Goal: Information Seeking & Learning: Check status

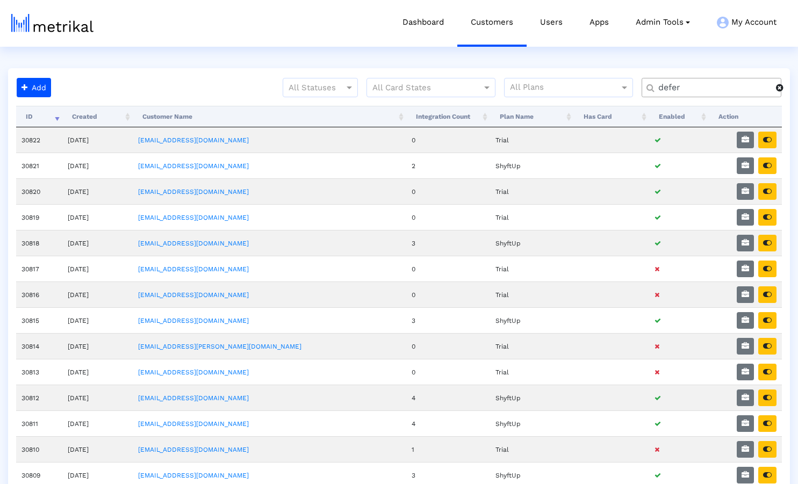
click at [789, 87] on div at bounding box center [784, 87] width 16 height 9
click at [739, 91] on input "text" at bounding box center [714, 87] width 126 height 11
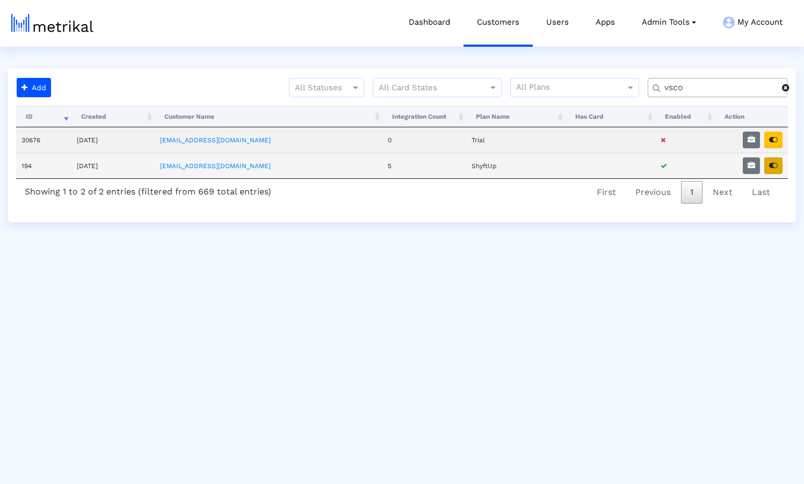
type input "vsco"
click at [775, 167] on icon "button" at bounding box center [773, 166] width 9 height 8
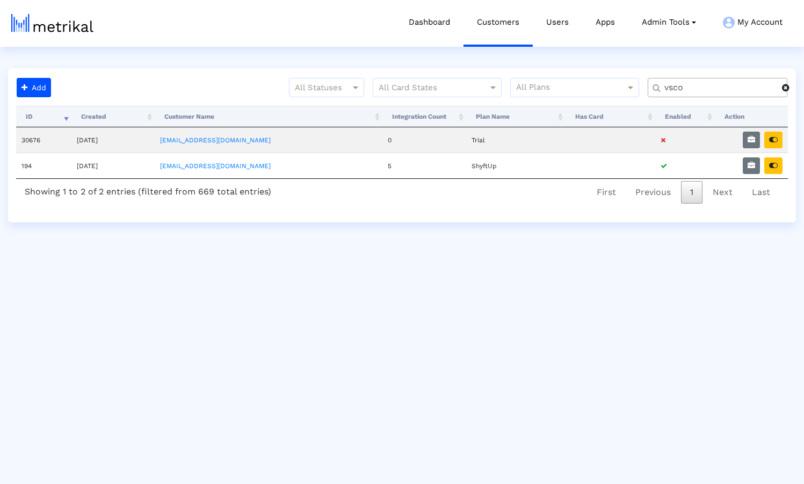
click at [789, 91] on span at bounding box center [786, 87] width 8 height 9
click at [703, 89] on input "text" at bounding box center [720, 87] width 126 height 11
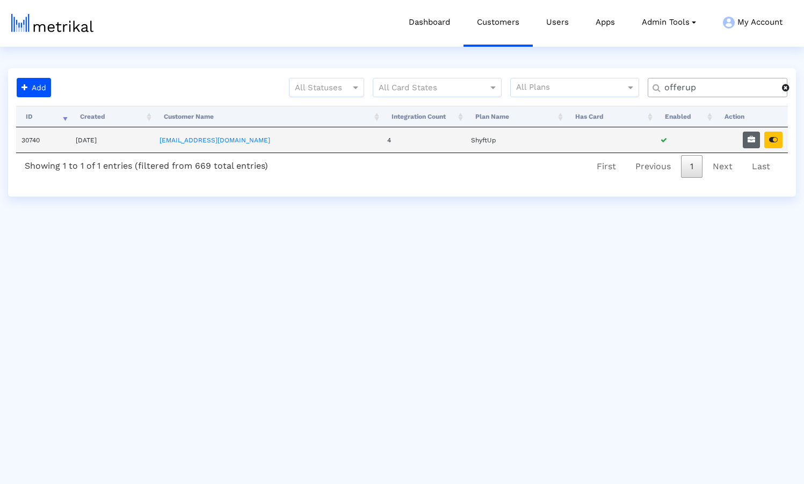
type input "offerup"
click at [750, 140] on icon "button" at bounding box center [752, 140] width 8 height 8
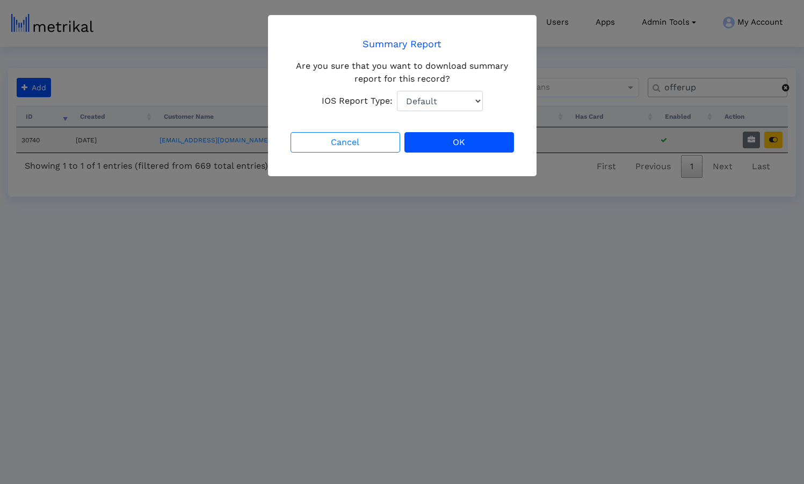
select select "1: 1"
click option "Total Downloads" at bounding box center [0, 0] width 0 height 0
click at [376, 65] on div "Are you sure that you want to download summary report for this record? IOS Repo…" at bounding box center [403, 86] width 228 height 52
click at [432, 140] on button "OK" at bounding box center [460, 142] width 110 height 20
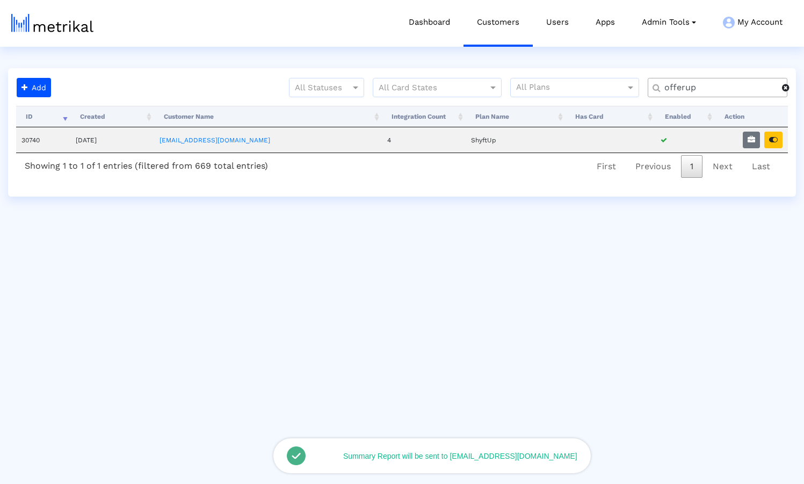
click at [609, 52] on html "Dashboard Customers Users Apps Admin Tools Task Manager Subscription Manager Pl…" at bounding box center [402, 98] width 804 height 197
click at [773, 143] on icon "button" at bounding box center [773, 140] width 9 height 8
click at [751, 142] on icon "button" at bounding box center [752, 140] width 8 height 8
select select "1: 1"
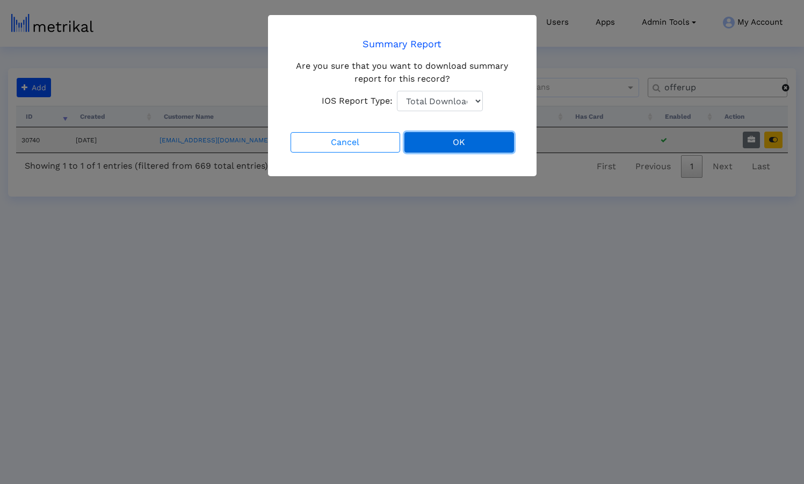
click at [455, 140] on button "OK" at bounding box center [460, 142] width 110 height 20
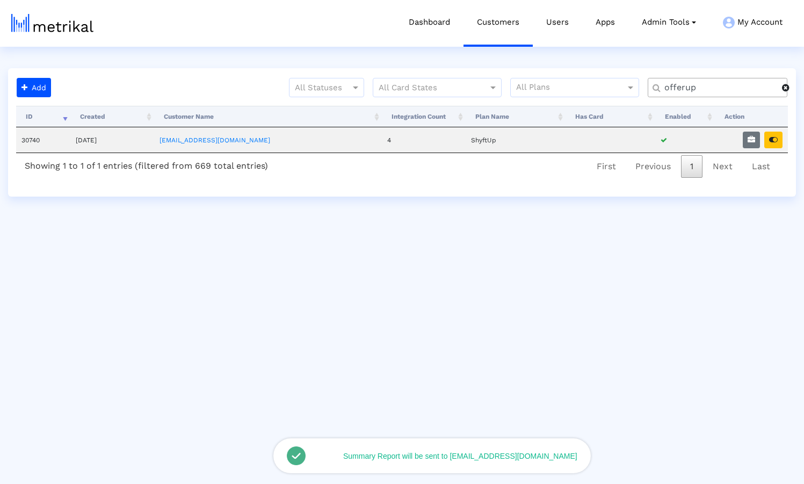
click at [172, 79] on div "All Statuses All Card States All Plans offerup" at bounding box center [425, 92] width 741 height 28
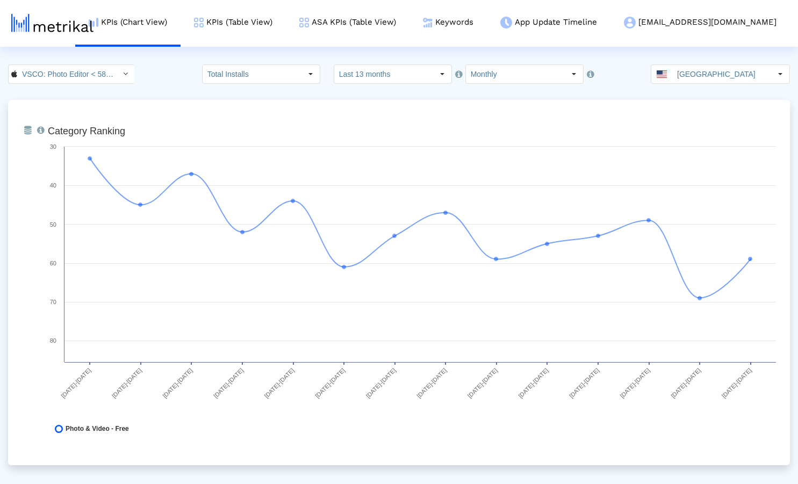
click at [168, 80] on div "VSCO: Photo Editor < 588013838 > Total Installs Select how far back from [DATE]…" at bounding box center [399, 73] width 798 height 19
click at [171, 67] on div "VSCO: Photo Editor < 588013838 > Total Installs Select how far back from [DATE]…" at bounding box center [399, 73] width 798 height 19
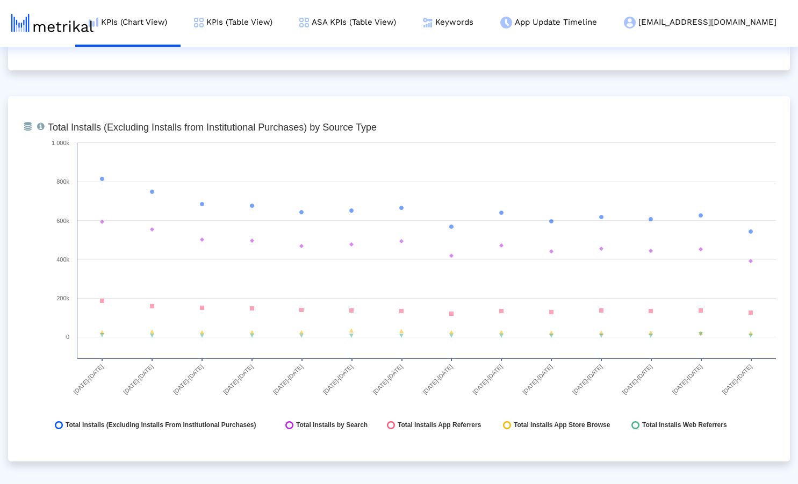
scroll to position [1203, 0]
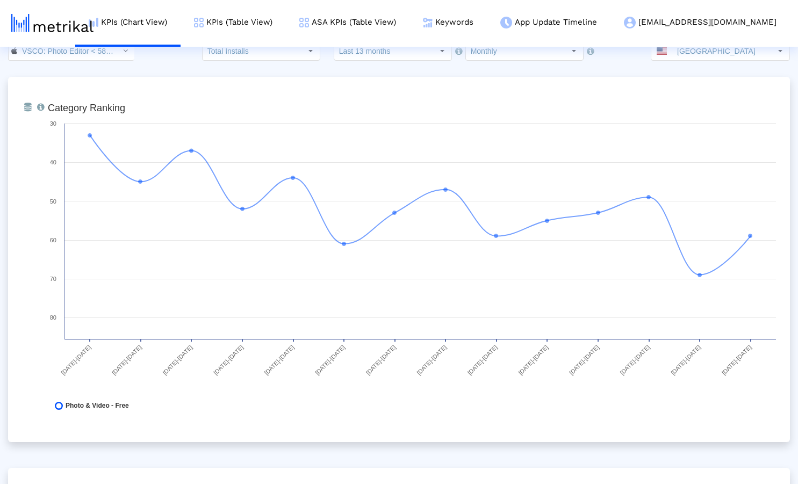
scroll to position [0, 0]
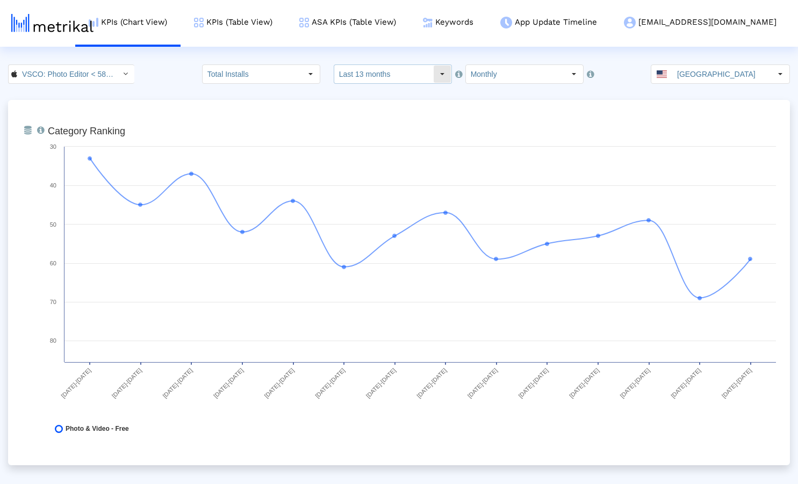
click at [409, 74] on input "Last 13 months" at bounding box center [383, 74] width 99 height 18
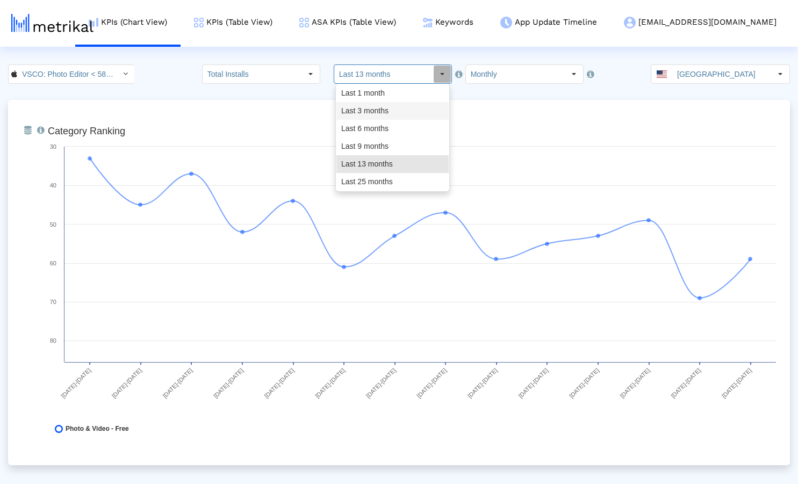
click at [397, 112] on div "Last 3 months" at bounding box center [392, 111] width 112 height 18
type input "Last 3 months"
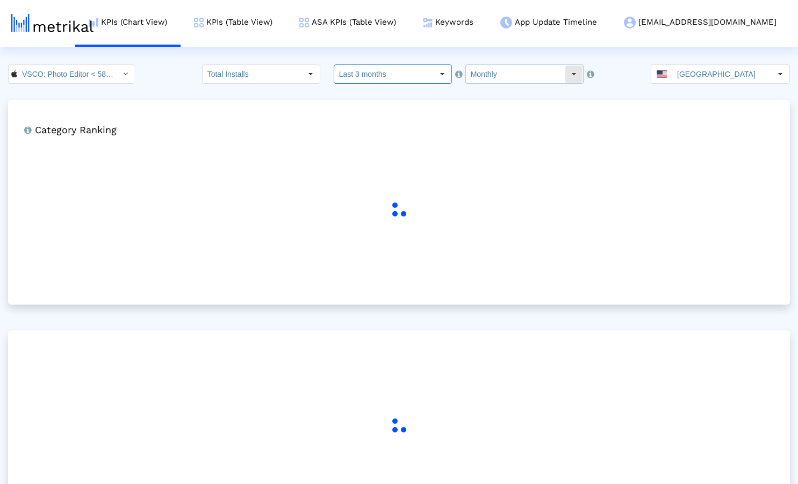
click at [520, 76] on input "Monthly" at bounding box center [515, 74] width 99 height 18
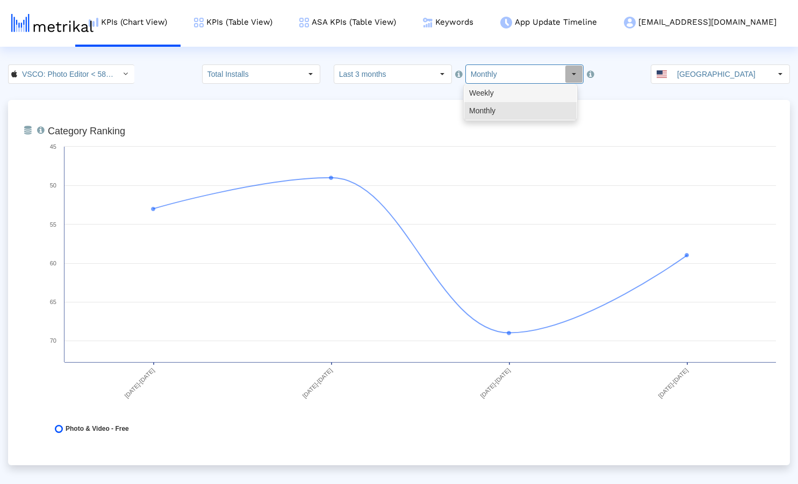
click at [518, 92] on div "Weekly" at bounding box center [520, 93] width 112 height 18
type input "Weekly"
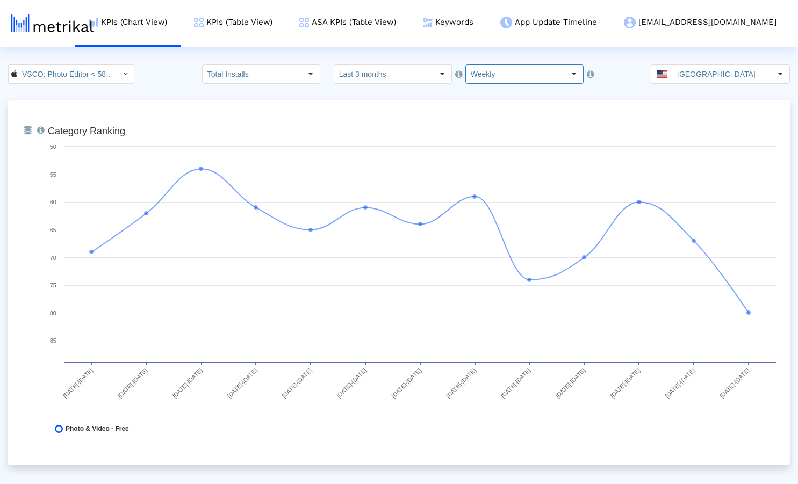
click at [412, 96] on crea-index "VSCO: Photo Editor < 588013838 > Total Installs Select how far back from [DATE]…" at bounding box center [399, 385] width 798 height 643
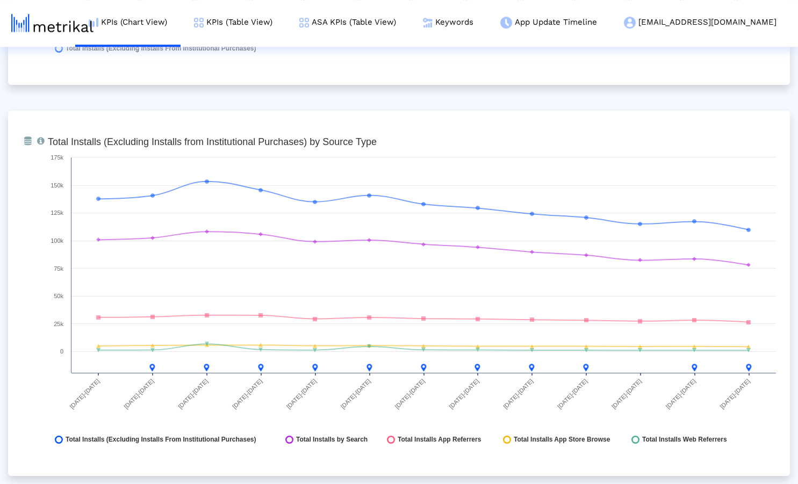
scroll to position [1178, 0]
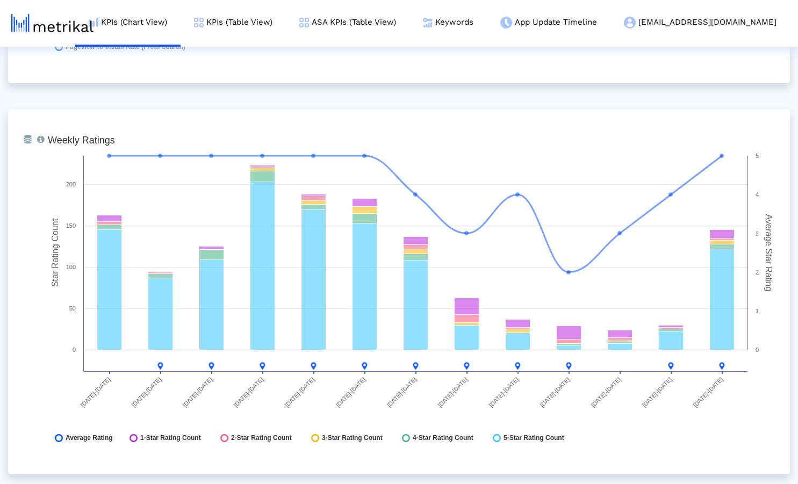
scroll to position [2742, 0]
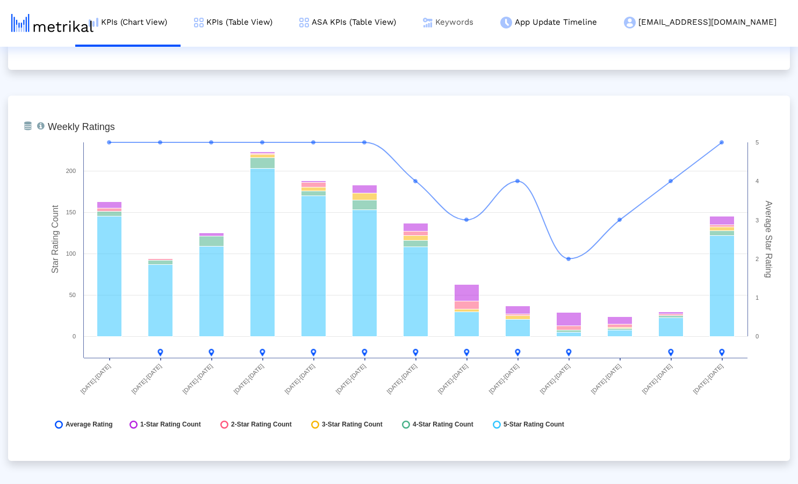
click at [487, 27] on link "Keywords" at bounding box center [447, 22] width 77 height 45
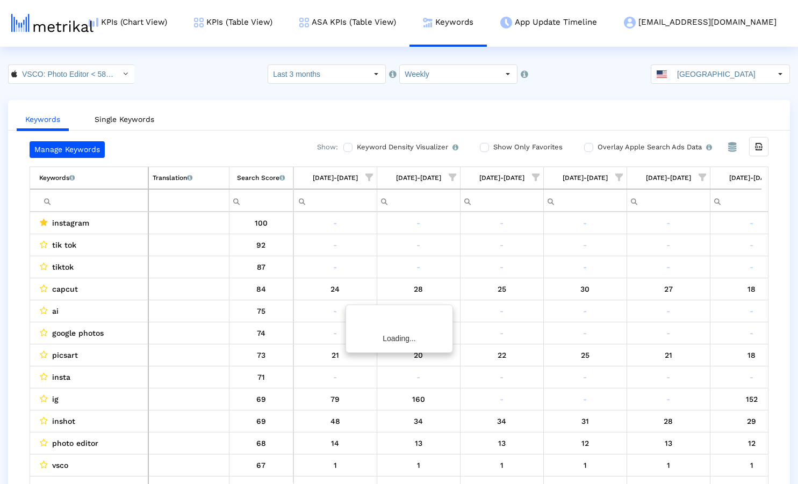
scroll to position [0, 615]
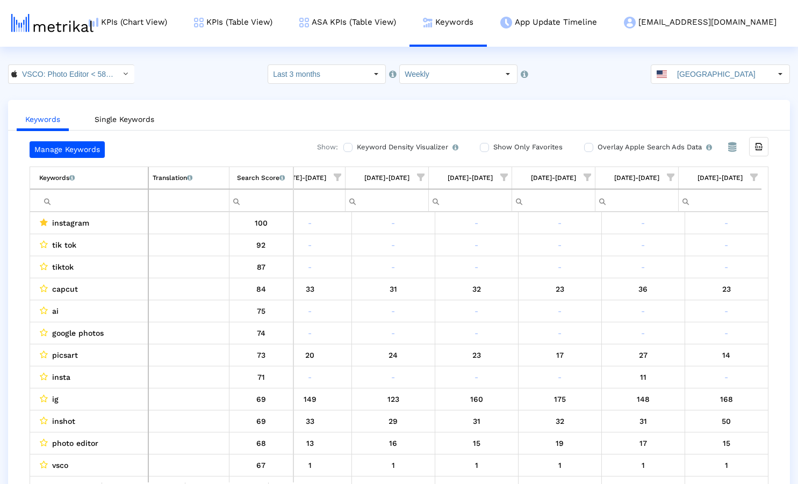
click at [76, 200] on input "Filter cell" at bounding box center [93, 201] width 109 height 18
paste input "picsart"
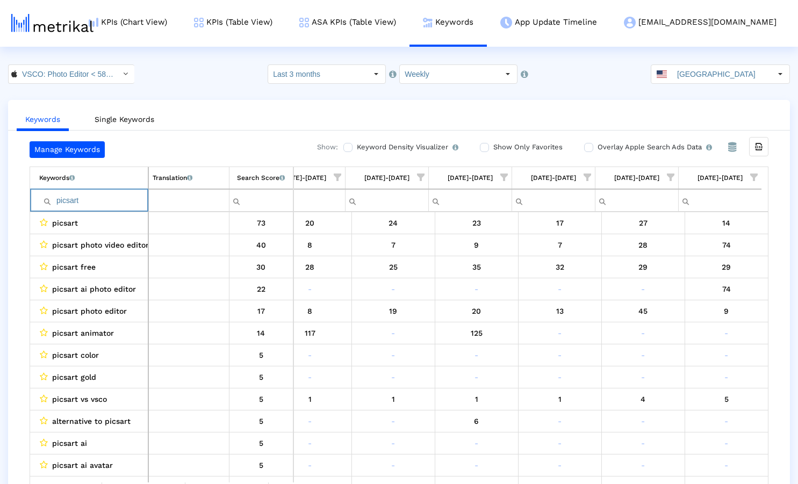
paste input "capcu"
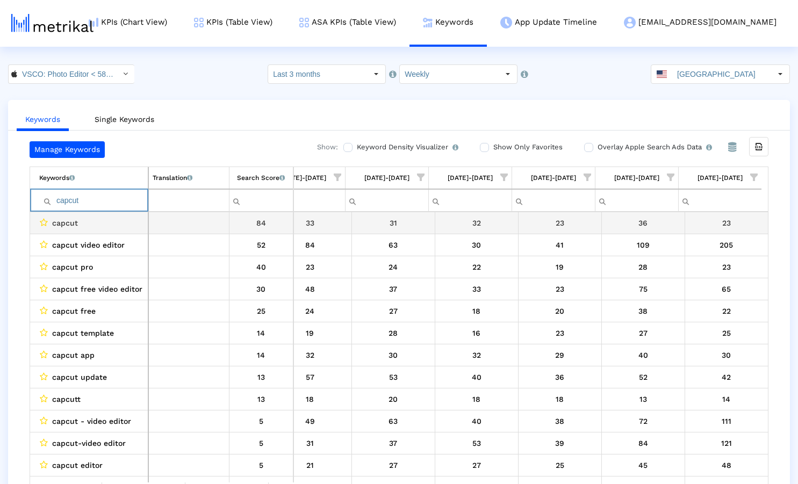
paste input "lightroom"
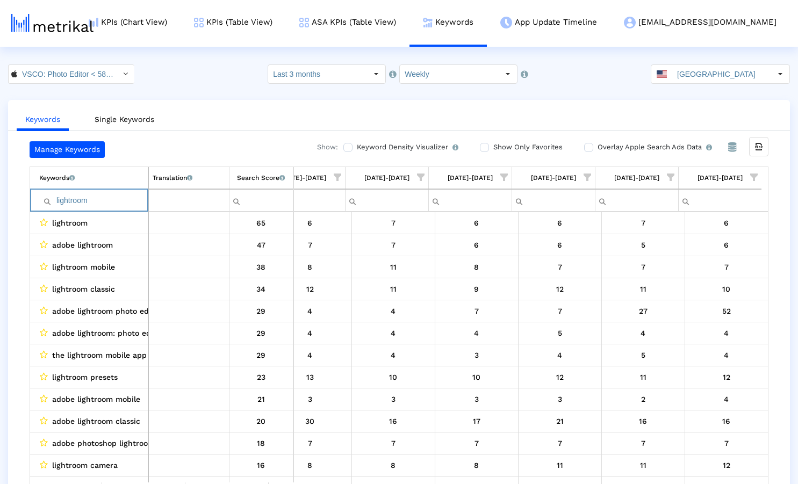
paste input "inshot"
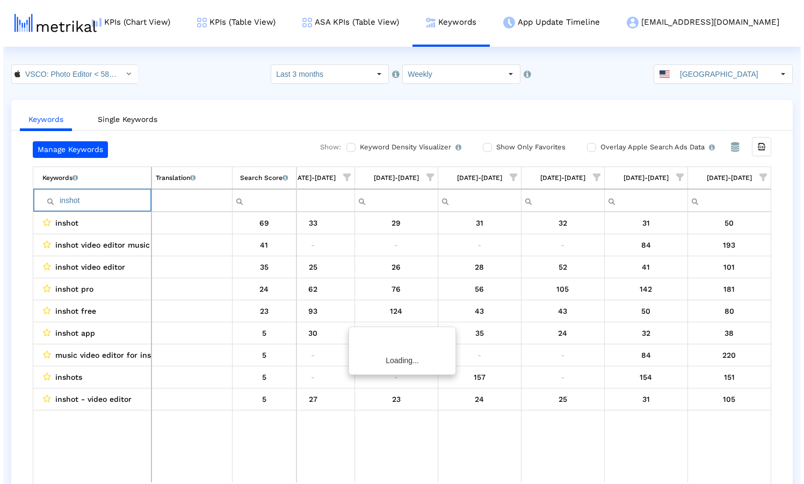
scroll to position [0, 608]
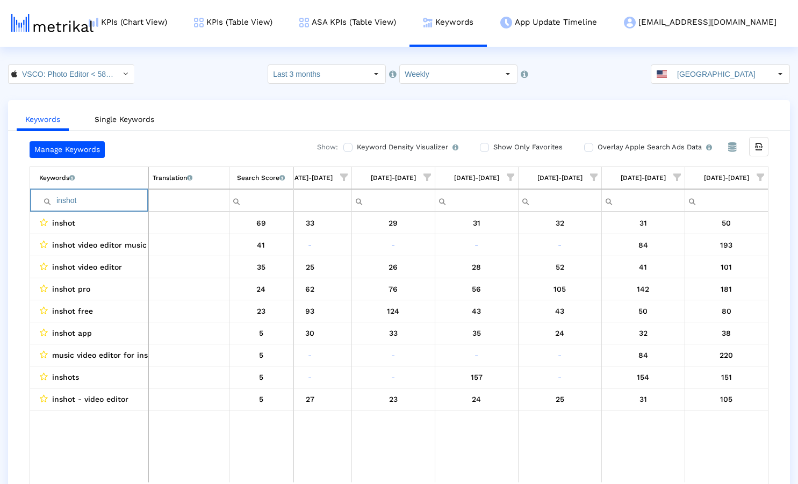
paste input "snapseed"
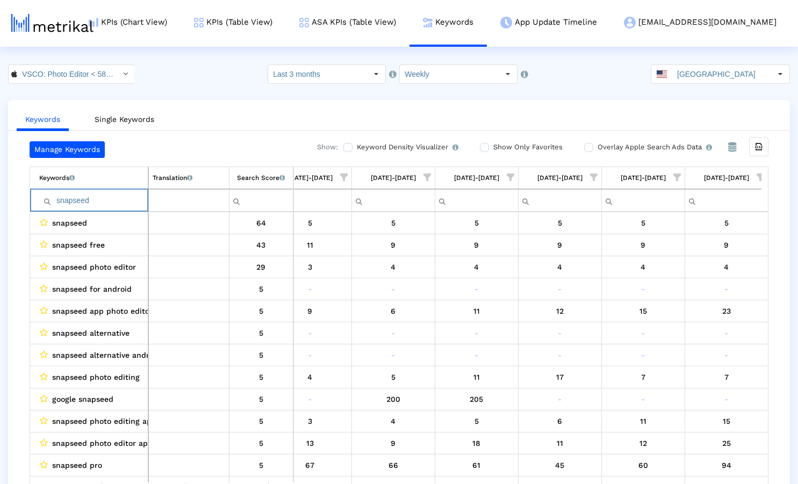
click at [190, 69] on div "VSCO: Photo Editor < 588013838 > Select how far back from [DATE] you would like…" at bounding box center [399, 73] width 798 height 19
click at [103, 207] on input "snapseed" at bounding box center [93, 201] width 109 height 18
paste input "photo editor"
click at [207, 77] on div "VSCO: Photo Editor < 588013838 > Select how far back from [DATE] you would like…" at bounding box center [399, 73] width 798 height 19
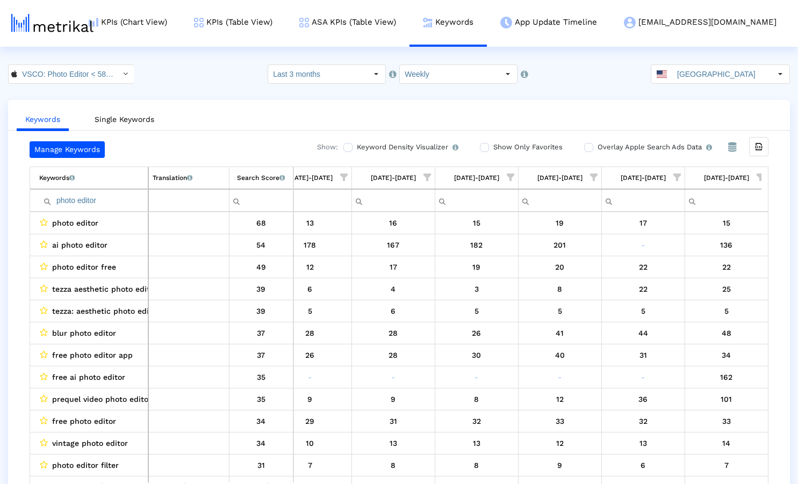
click at [94, 199] on input "photo editor" at bounding box center [93, 201] width 109 height 18
paste input "vide"
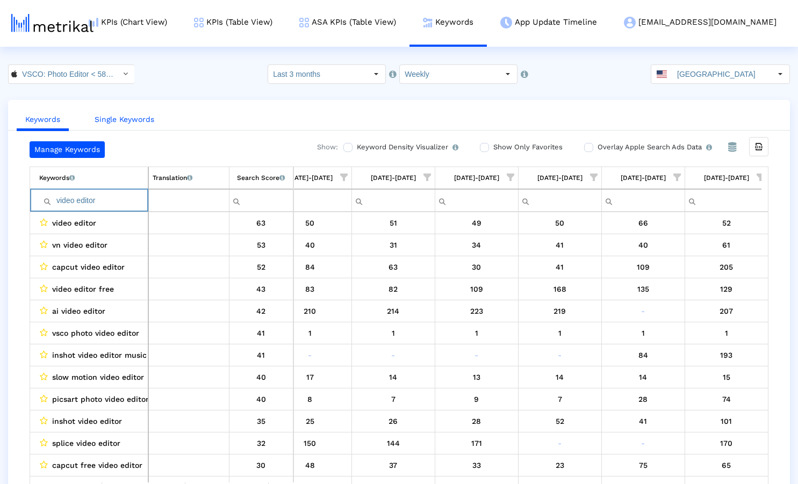
paste input "photoshop"
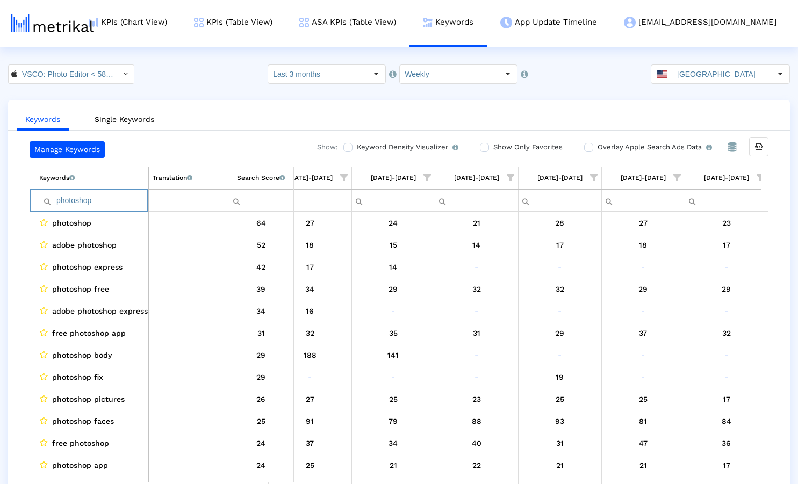
paste input "icture editor"
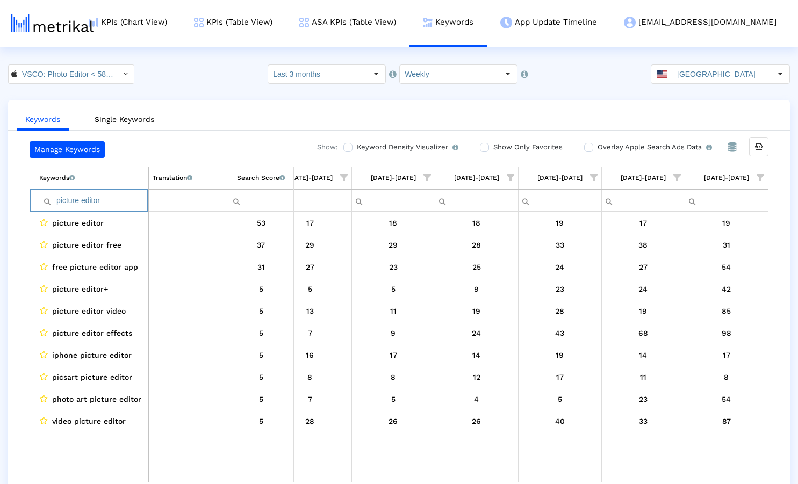
paste input "editing apps"
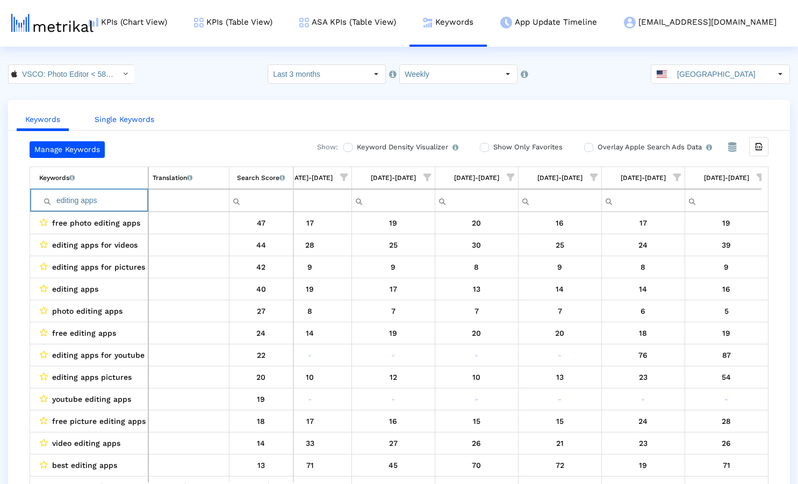
paste input "filters for picture"
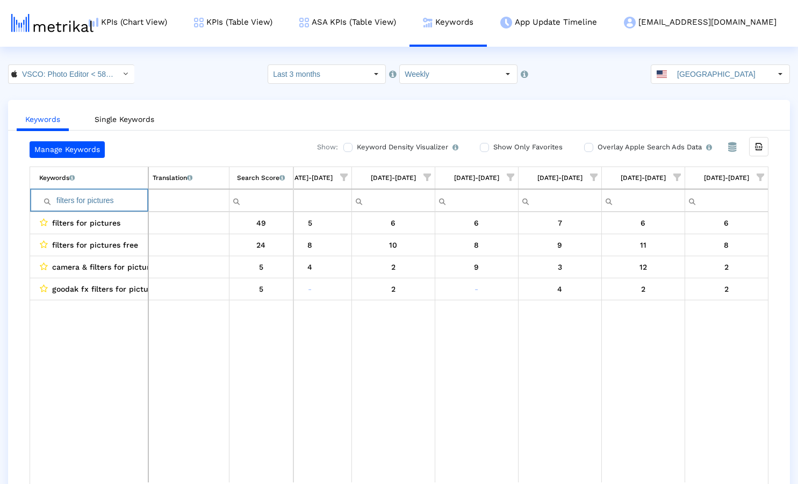
paste input "photo editor free"
paste input "vintage camera"
paste input "photo edit"
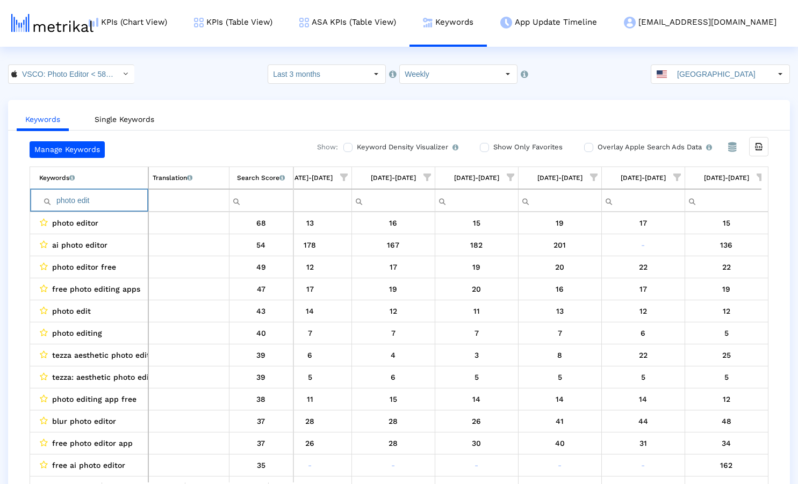
paste input "app"
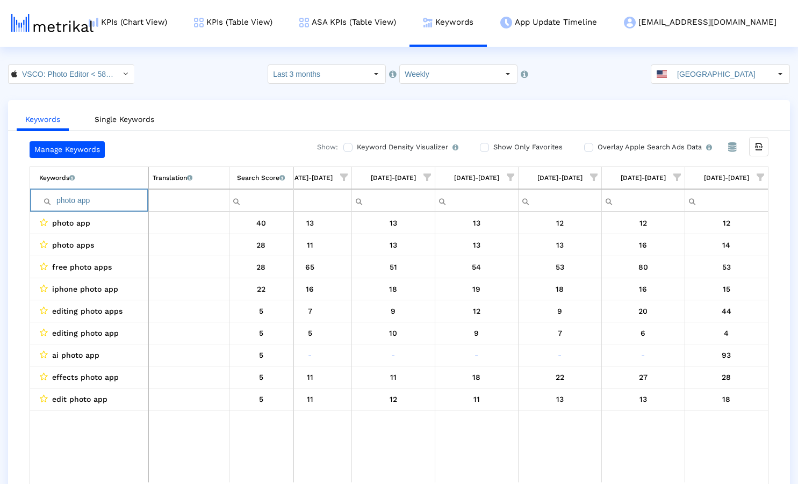
paste input "video editing app free"
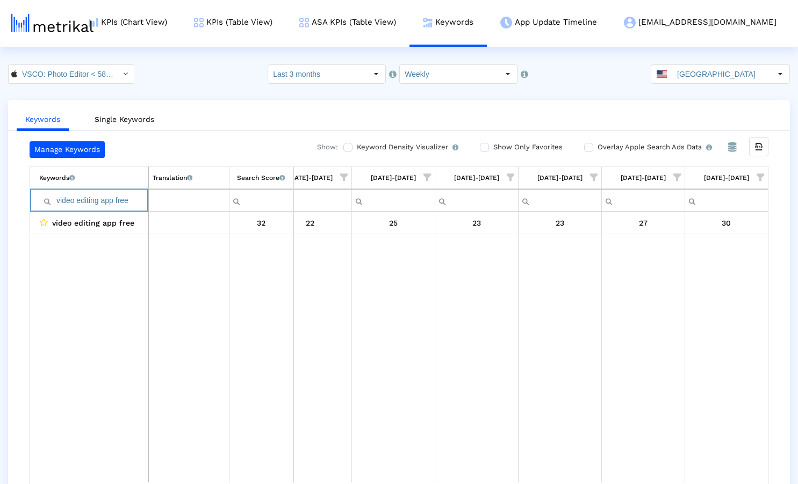
paste input "photo filters"
paste input "Filter cell"
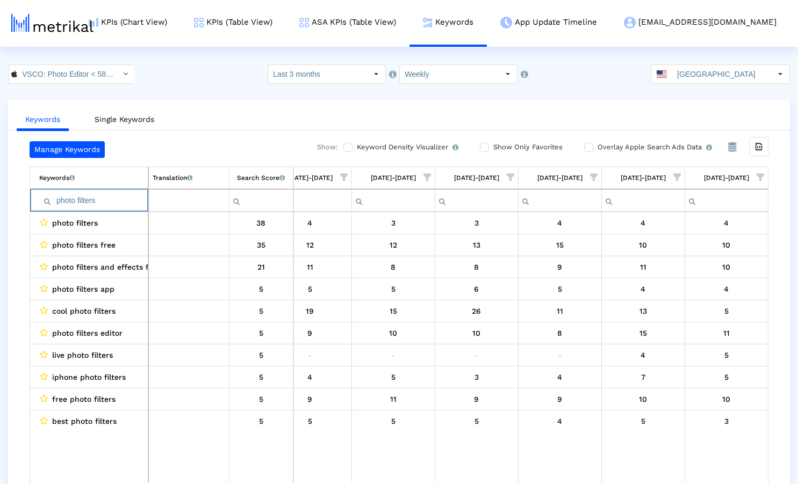
type input "photo filters"
click at [99, 78] on input "VSCO: Photo Editor < 588013838 >" at bounding box center [65, 74] width 97 height 18
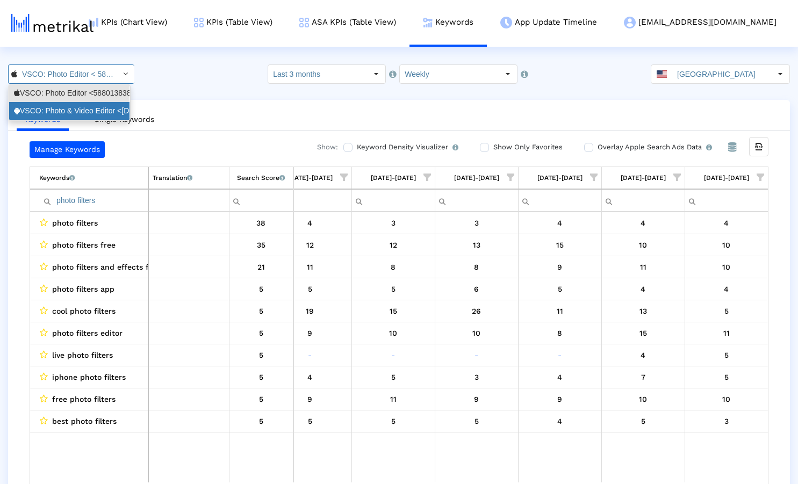
click at [80, 107] on div "VSCO: Photo & Video Editor <[DOMAIN_NAME]>" at bounding box center [69, 111] width 111 height 10
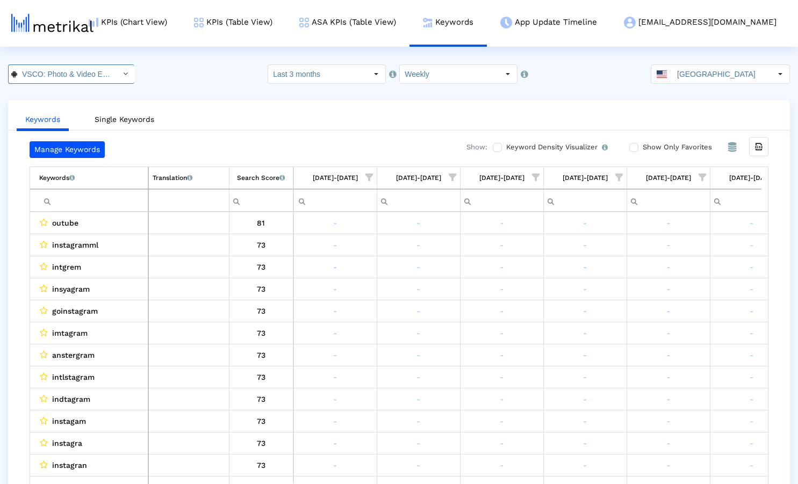
scroll to position [0, 615]
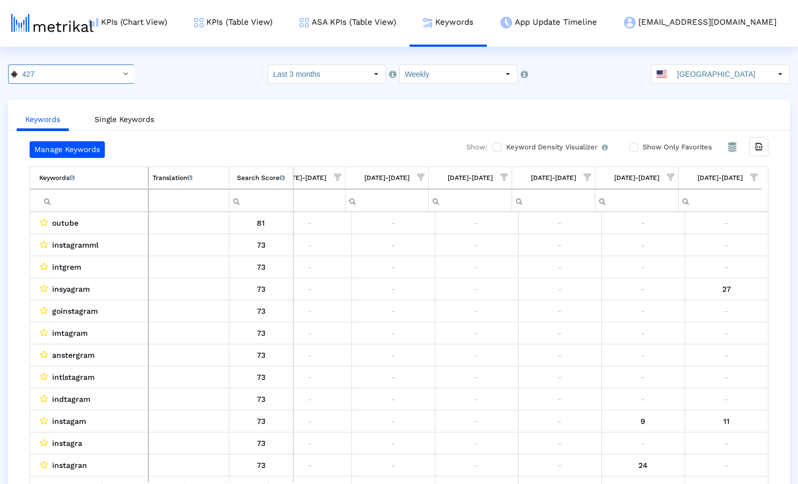
click at [119, 200] on input "Filter cell" at bounding box center [93, 201] width 109 height 18
paste input "capcut"
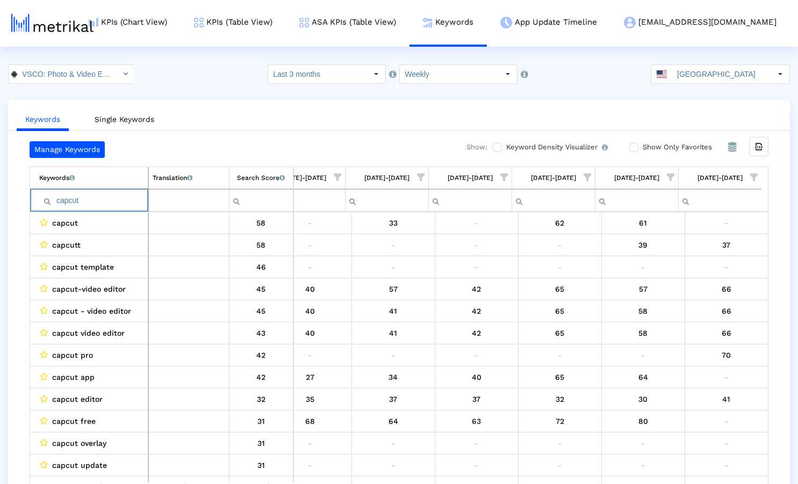
paste input "photoshop"
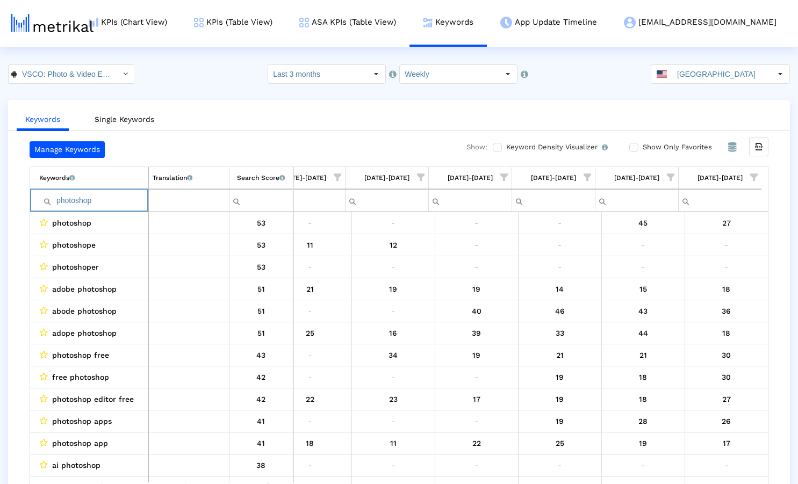
paste input "adobe illustrator"
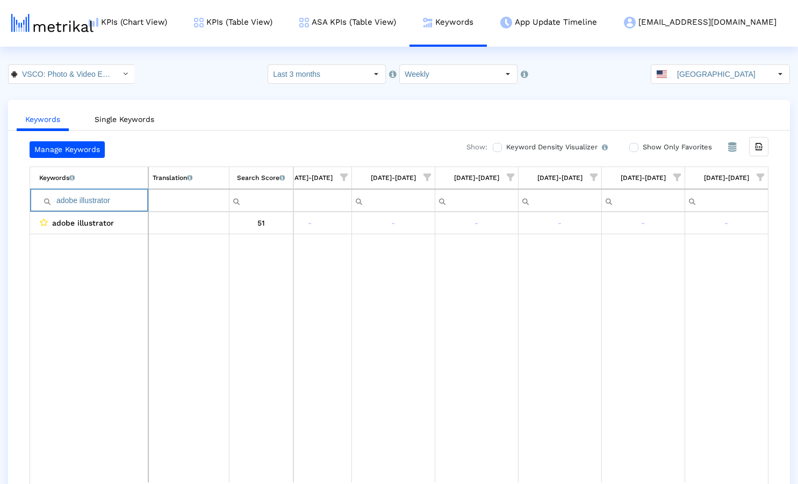
paste input "photo edi"
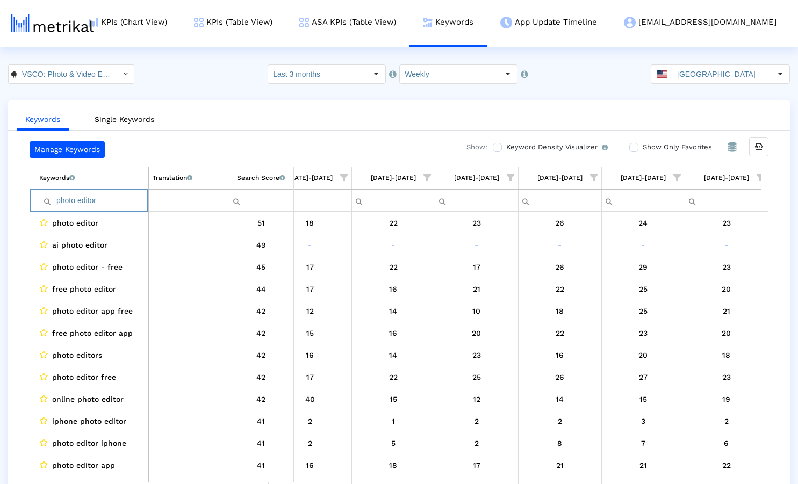
paste input "icsart"
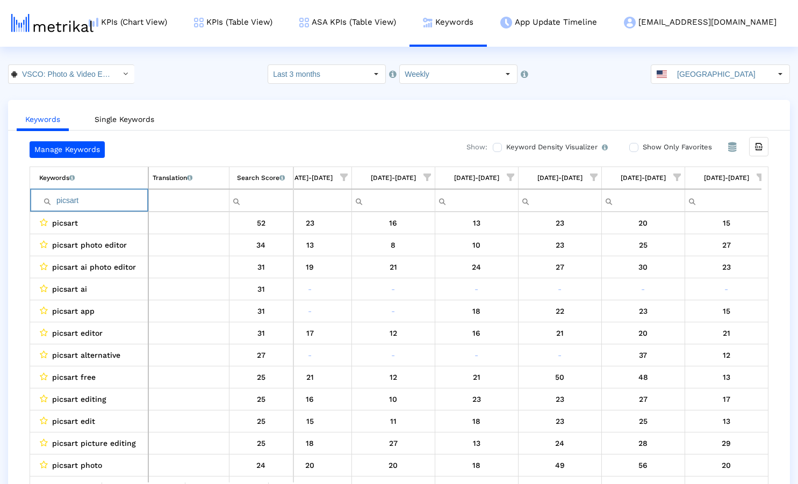
paste input "hoto edited"
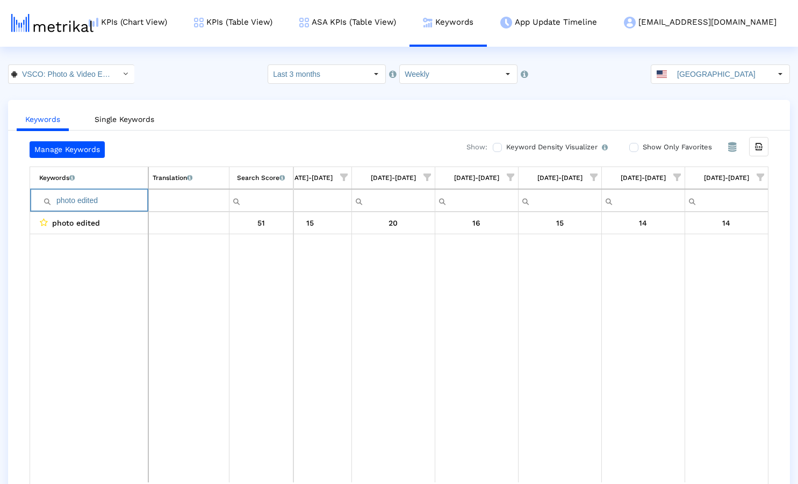
paste input "editor for photo"
paste input "photoshop free"
paste input "35mm film"
paste input "images editor"
paste input "edit pictures free"
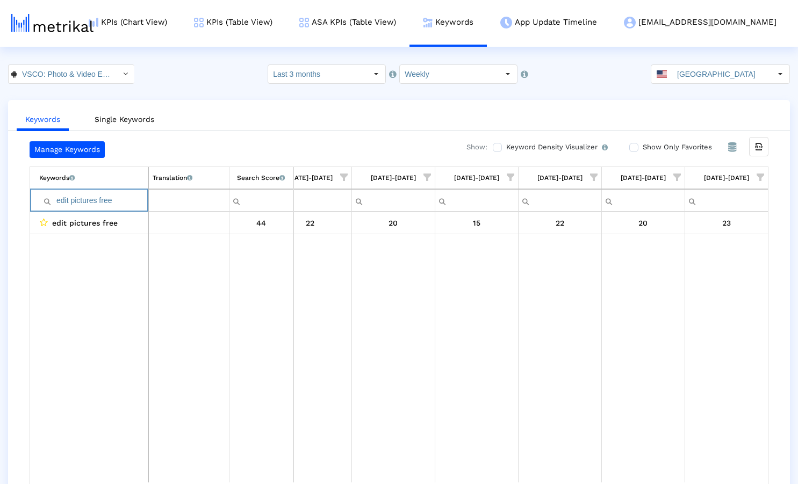
paste input "camera app"
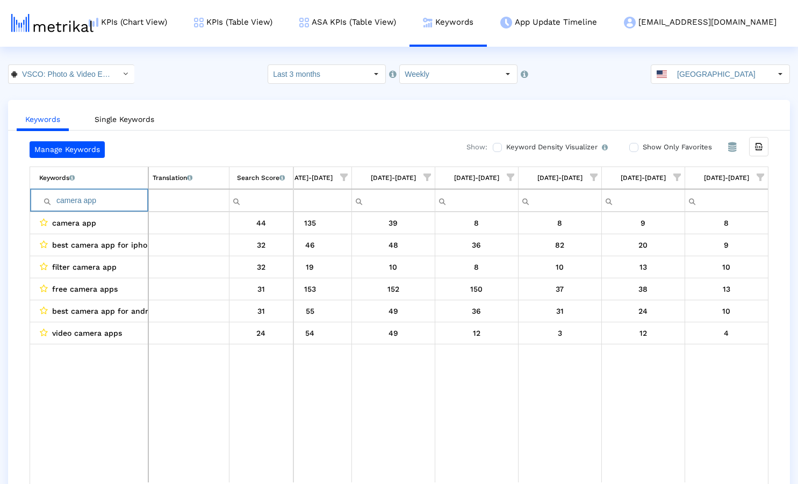
paste input "adobe lightroom"
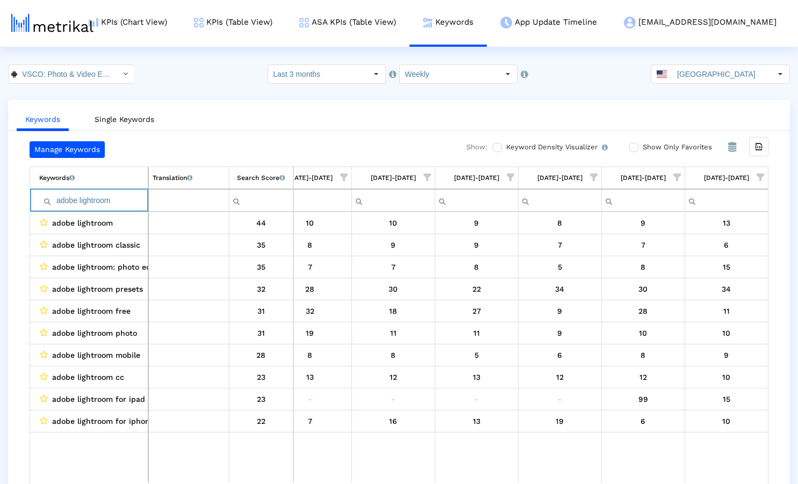
paste input "edits for pictures"
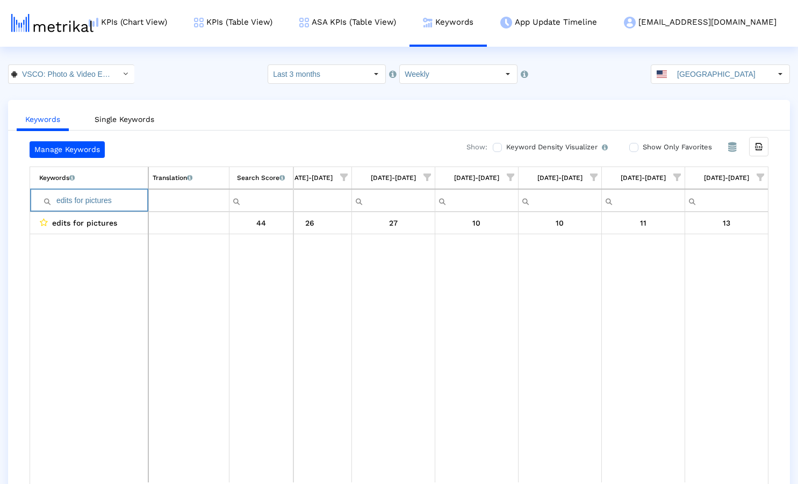
paste input "best photo editing app"
paste input "darkroom"
paste input "filter pictures"
paste input "snapseed"
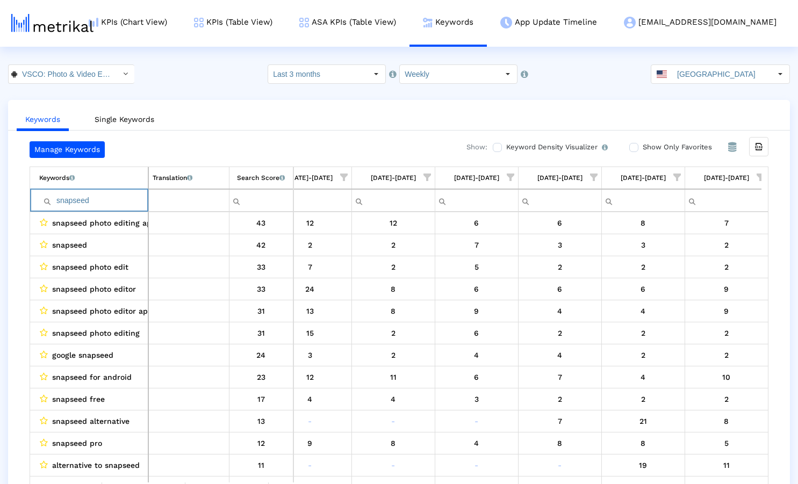
type input "snapseed"
click at [177, 27] on link "KPIs (Chart View)" at bounding box center [127, 22] width 105 height 45
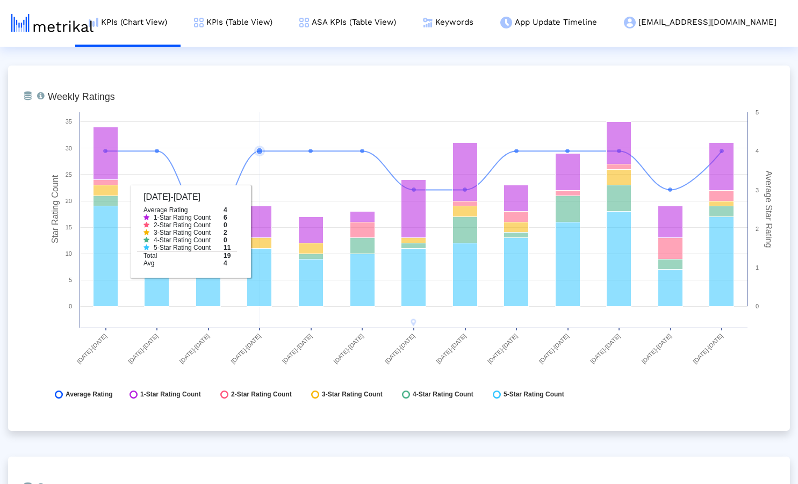
scroll to position [1590, 0]
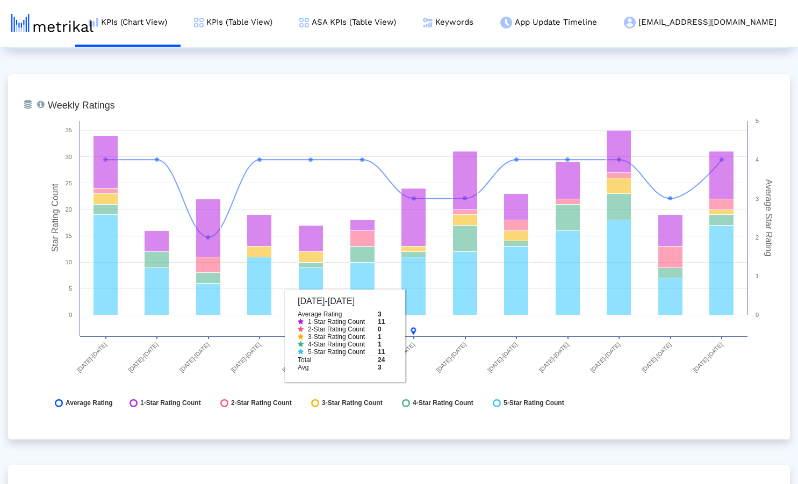
click at [612, 437] on div "From Database Total number of weekly/monthly ratings the app receives with a br…" at bounding box center [399, 256] width 782 height 365
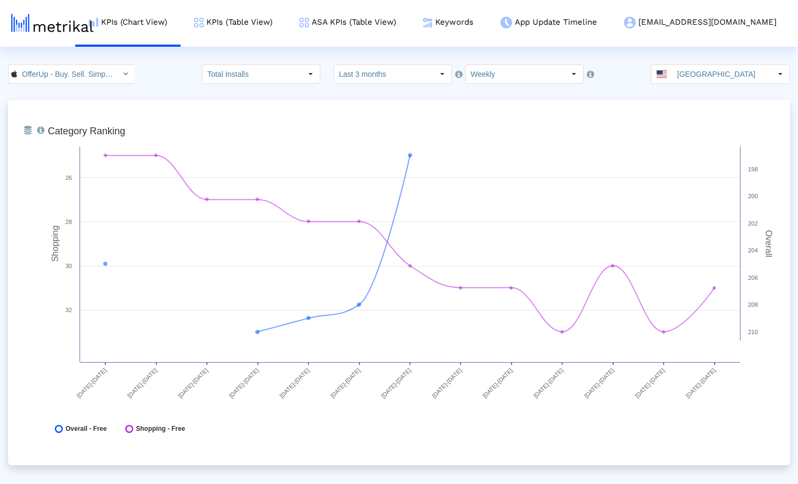
click at [179, 69] on div "OfferUp - Buy. Sell. Simple. < 468996152 > Total Installs Select how far back f…" at bounding box center [399, 73] width 798 height 19
click at [409, 26] on link "ASA KPIs (Table View)" at bounding box center [348, 22] width 124 height 45
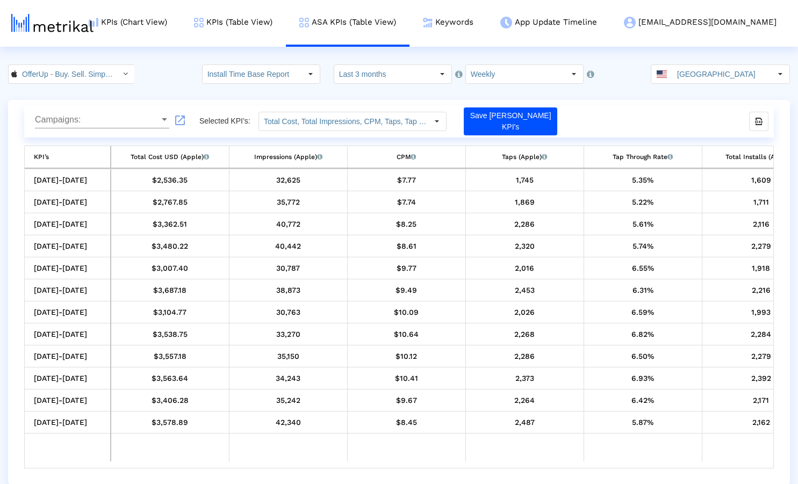
click at [183, 74] on div "OfferUp - Buy. Sell. Simple. < 468996152 > Install Time Base Report Select how …" at bounding box center [399, 73] width 798 height 19
click at [165, 120] on div "Campaigns:" at bounding box center [164, 119] width 5 height 3
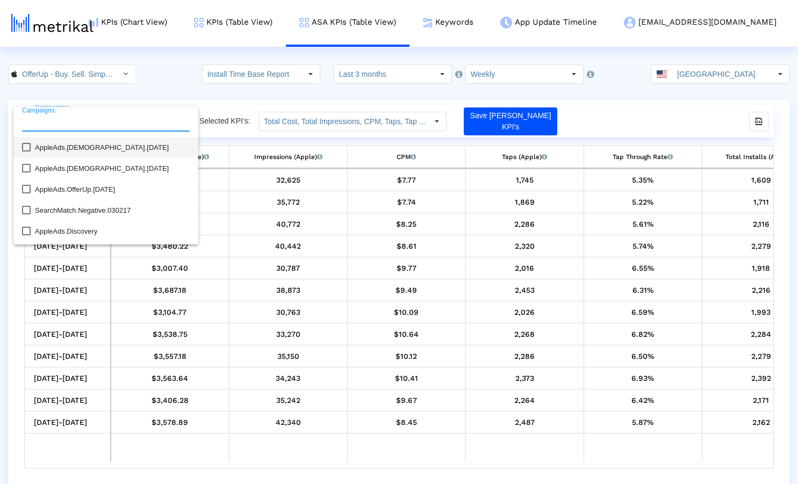
click at [162, 73] on div at bounding box center [399, 242] width 798 height 484
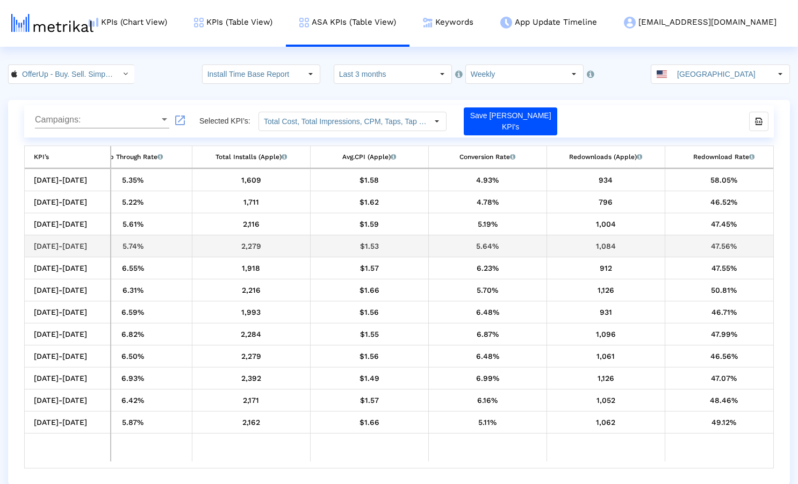
scroll to position [0, 520]
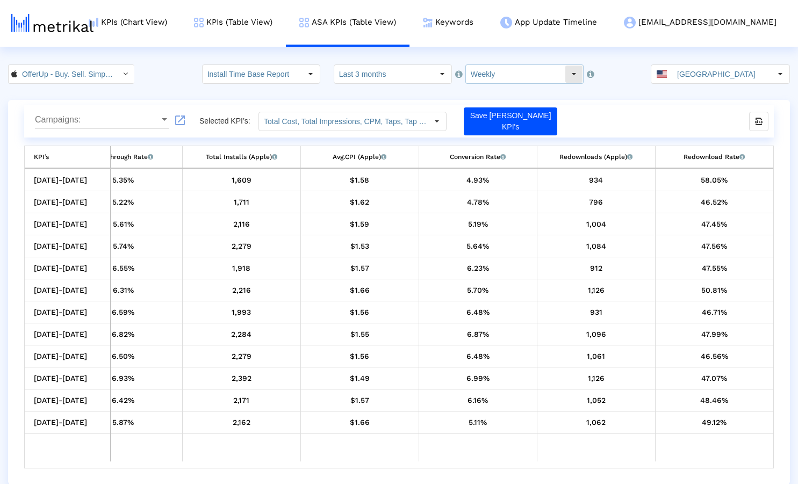
click at [503, 78] on input "Weekly" at bounding box center [515, 74] width 99 height 18
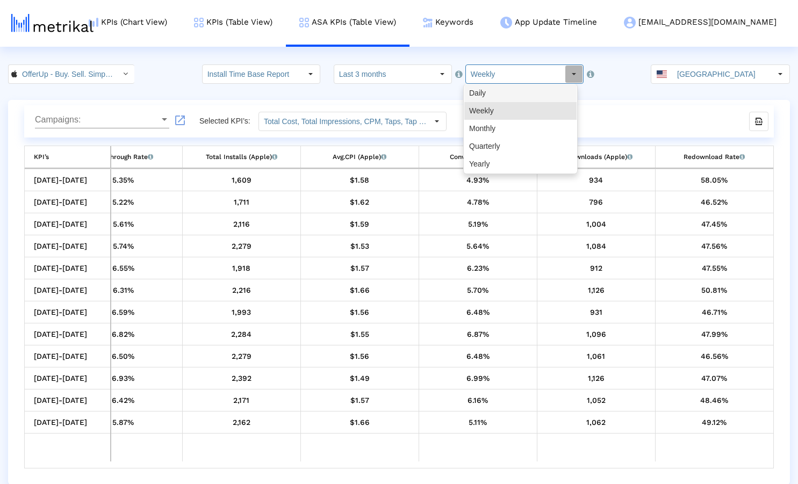
click at [504, 92] on div "Daily" at bounding box center [520, 93] width 112 height 18
type input "Daily"
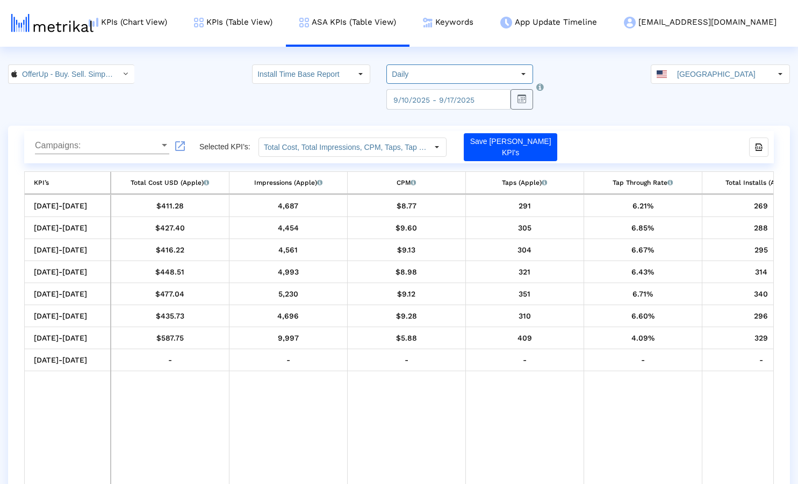
click at [326, 96] on div "Install Time Base Report" at bounding box center [311, 86] width 118 height 45
click at [333, 77] on input "Install Time Base Report" at bounding box center [302, 74] width 99 height 18
click at [186, 80] on div "OfferUp - Buy. Sell. Simple. < 468996152 > Install Time Base Report Select how …" at bounding box center [399, 86] width 798 height 45
click at [614, 115] on crea-index "OfferUp - Buy. Sell. Simple. < 468996152 > Install Time Base Report Pull down t…" at bounding box center [399, 287] width 798 height 446
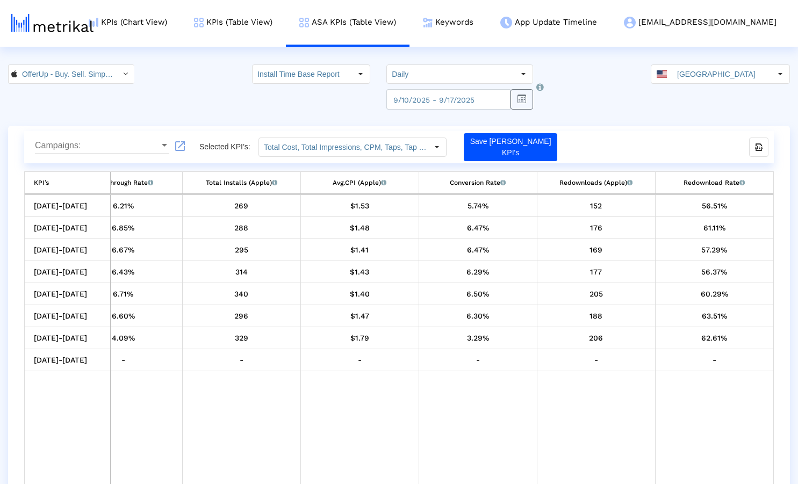
click at [602, 111] on crea-index "OfferUp - Buy. Sell. Simple. < 468996152 > Install Time Base Report Pull down t…" at bounding box center [399, 287] width 798 height 446
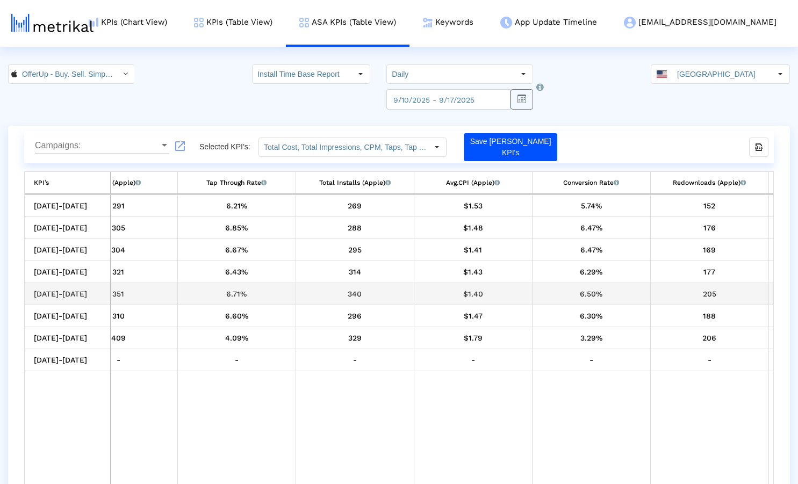
scroll to position [0, 0]
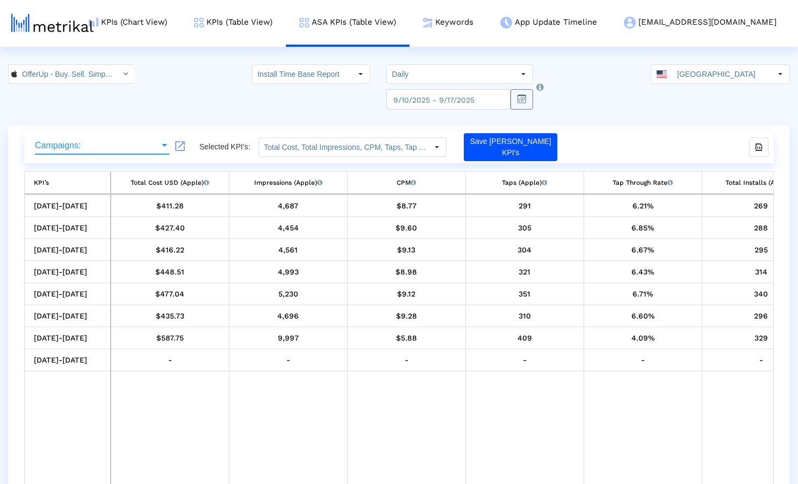
click at [154, 148] on span "Campaigns:" at bounding box center [97, 146] width 125 height 10
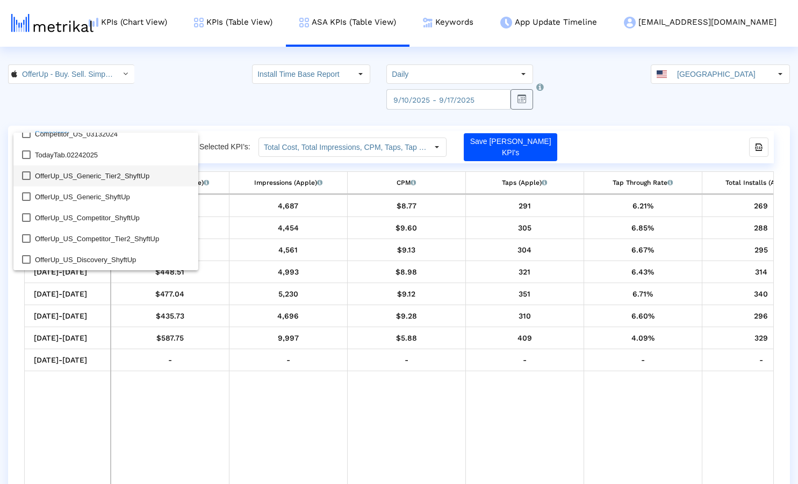
click at [24, 177] on mat-pseudo-checkbox at bounding box center [26, 175] width 9 height 9
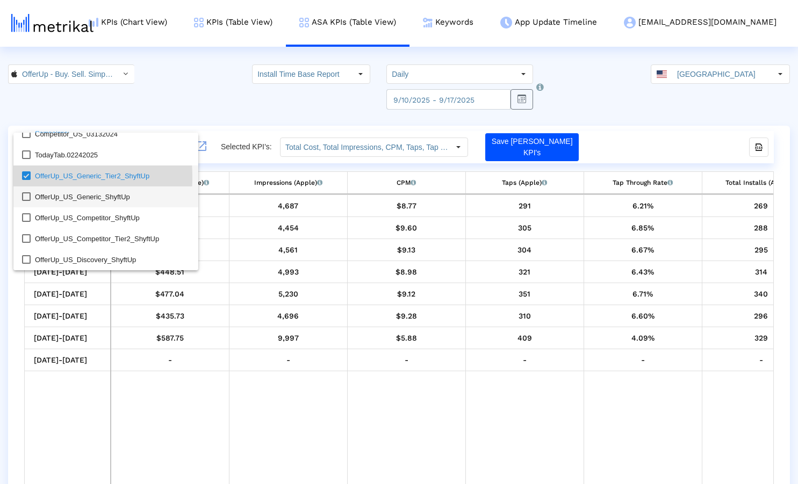
click at [24, 199] on mat-pseudo-checkbox at bounding box center [26, 196] width 9 height 9
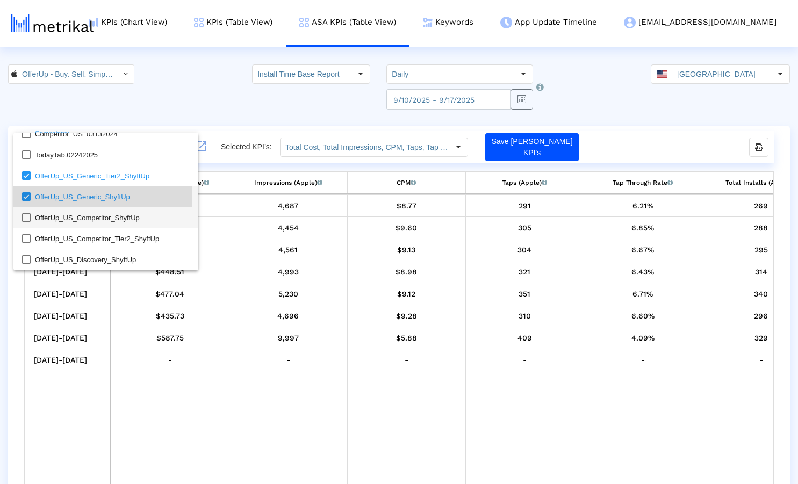
click at [22, 218] on mat-pseudo-checkbox at bounding box center [26, 217] width 9 height 9
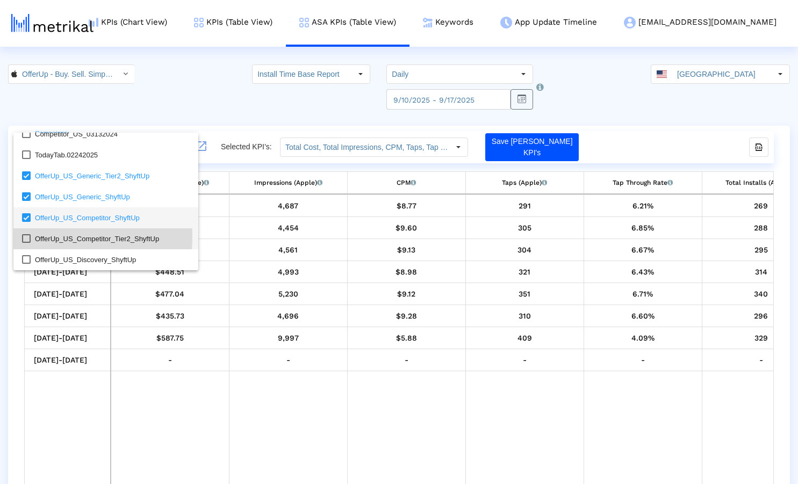
click at [22, 236] on mat-option "OfferUp_US_Competitor_Tier2_ShyftUp" at bounding box center [105, 238] width 185 height 21
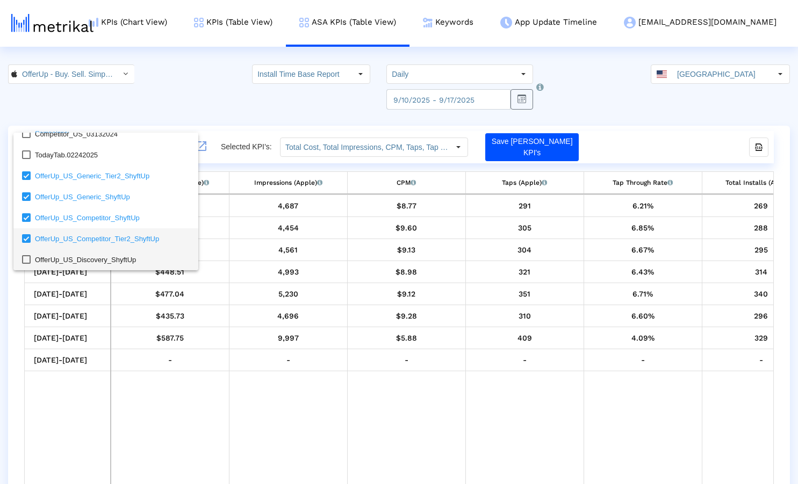
click at [23, 257] on mat-pseudo-checkbox at bounding box center [26, 259] width 9 height 9
click at [532, 149] on div at bounding box center [399, 242] width 798 height 484
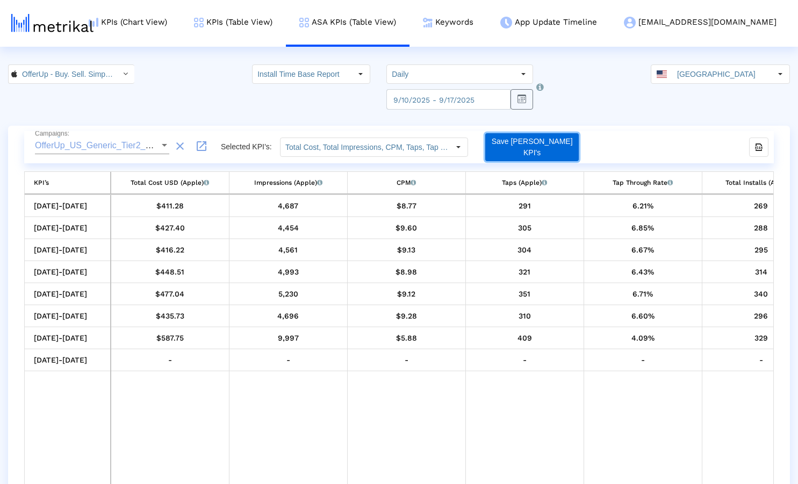
click at [525, 148] on button "Save Asa KPI's" at bounding box center [531, 147] width 93 height 28
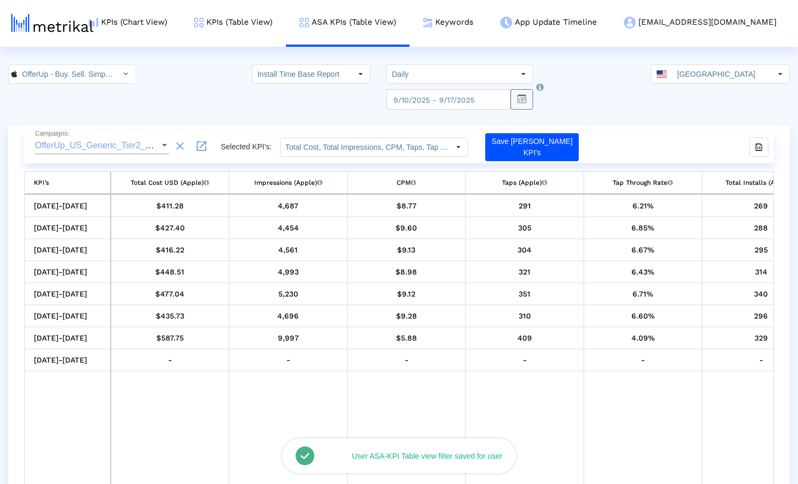
click at [600, 140] on div "OfferUp_US_Generic_Tier2_ShyftUp (+4 others) Campaigns: clear launch Selected K…" at bounding box center [398, 147] width 749 height 32
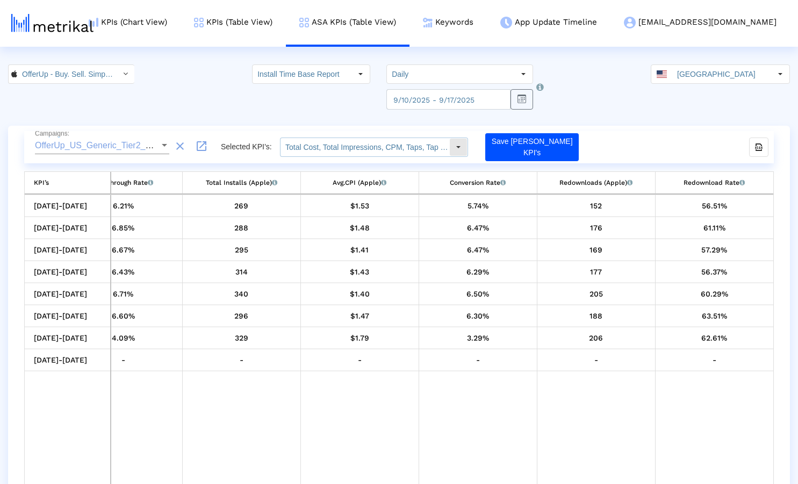
click at [413, 147] on input "Total Cost, Total Impressions, CPM, Taps, Tap Through Rate, Total Installs, Avg…" at bounding box center [364, 147] width 169 height 18
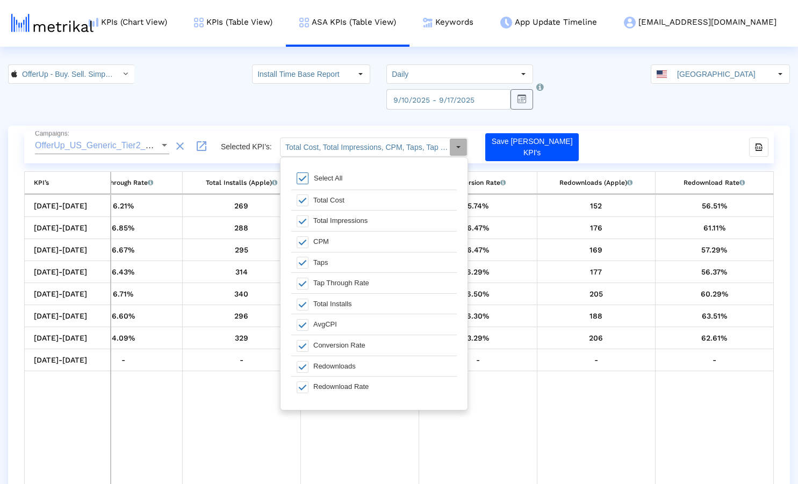
click at [623, 121] on crea-index "OfferUp - Buy. Sell. Simple. < 468996152 > Install Time Base Report Pull down t…" at bounding box center [399, 287] width 798 height 446
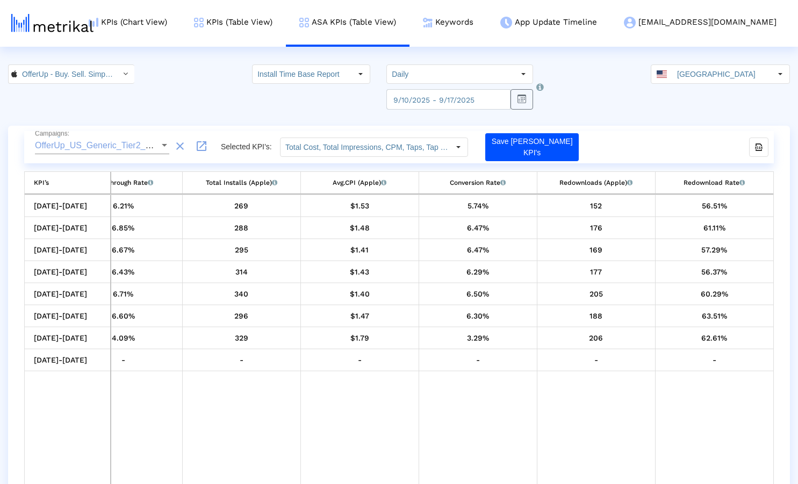
click at [620, 116] on crea-index "OfferUp - Buy. Sell. Simple. < 468996152 > Install Time Base Report Pull down t…" at bounding box center [399, 287] width 798 height 446
click at [520, 99] on button "button" at bounding box center [521, 99] width 23 height 20
select select "9"
select select "2025"
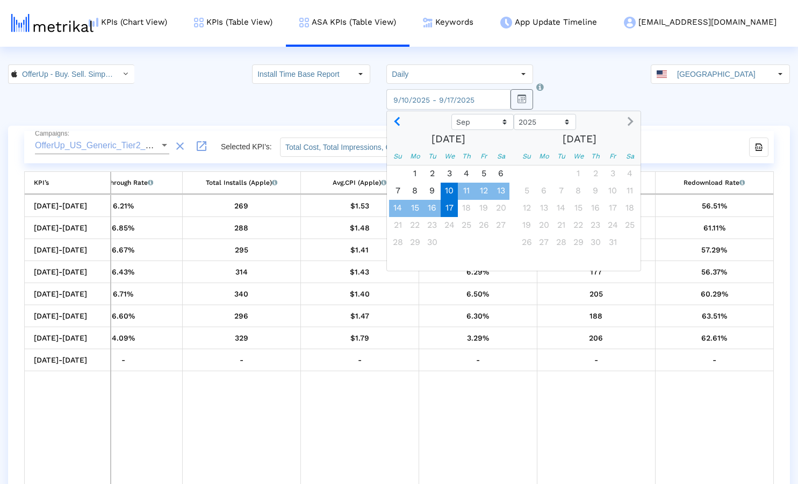
click at [573, 88] on div "OfferUp - Buy. Sell. Simple. < 468996152 > Install Time Base Report Pull down t…" at bounding box center [399, 86] width 798 height 45
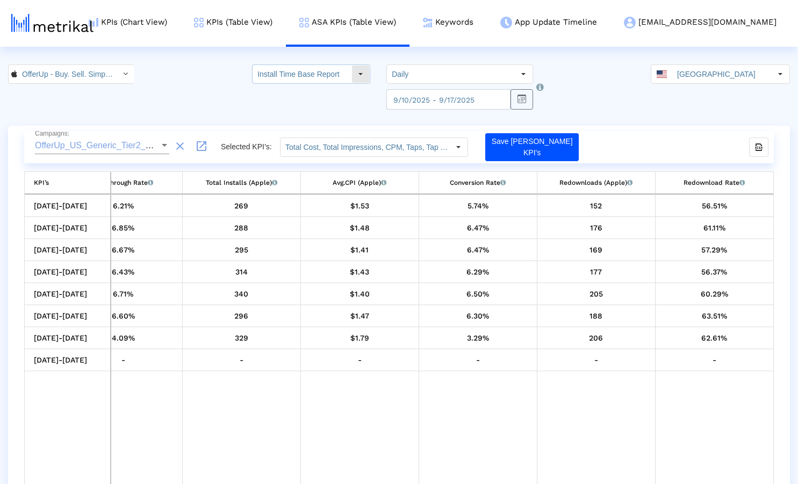
click at [334, 71] on input "Install Time Base Report" at bounding box center [302, 74] width 99 height 18
click at [226, 74] on div "OfferUp - Buy. Sell. Simple. < 468996152 > Install Time Base Report Select how …" at bounding box center [399, 86] width 798 height 45
click at [677, 114] on crea-index "OfferUp - Buy. Sell. Simple. < 468996152 > Install Time Base Report Pull down t…" at bounding box center [399, 287] width 798 height 446
click at [431, 145] on input "Total Cost, Total Impressions, CPM, Taps, Tap Through Rate, Total Installs, Avg…" at bounding box center [364, 147] width 169 height 18
click at [620, 105] on div "OfferUp - Buy. Sell. Simple. < 468996152 > Install Time Base Report Pull down t…" at bounding box center [399, 86] width 798 height 45
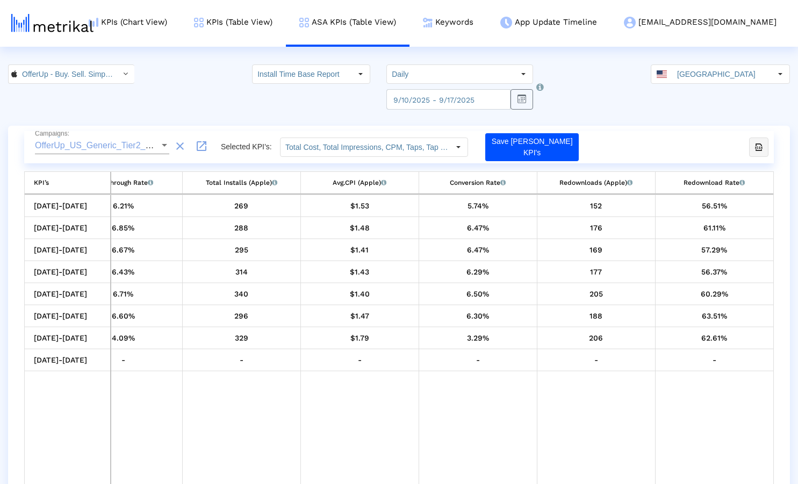
click at [755, 148] on icon "export-excel-button" at bounding box center [759, 147] width 10 height 10
click at [616, 118] on crea-index "OfferUp - Buy. Sell. Simple. < 468996152 > Install Time Base Report Pull down t…" at bounding box center [399, 287] width 798 height 446
click at [435, 80] on input "Daily" at bounding box center [450, 74] width 127 height 18
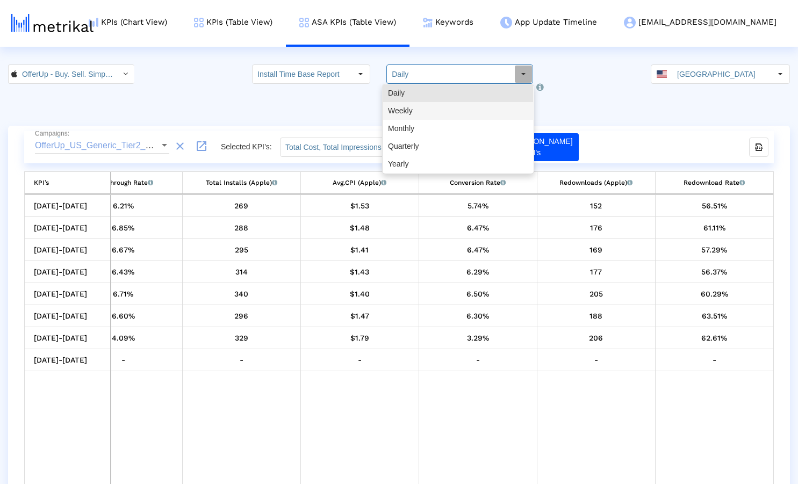
click at [433, 112] on div "Weekly" at bounding box center [458, 111] width 150 height 18
type input "Weekly"
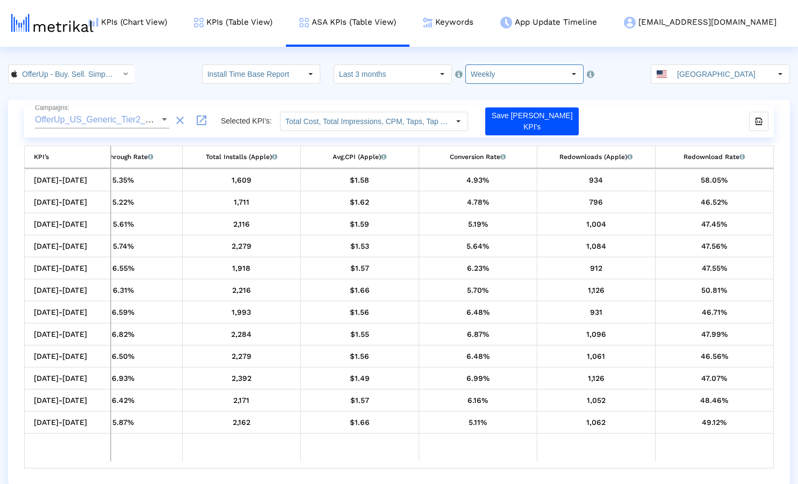
click at [613, 97] on crea-index "OfferUp - Buy. Sell. Simple. < 468996152 > Install Time Base Report Pull down t…" at bounding box center [399, 274] width 798 height 420
click at [605, 106] on div "OfferUp_US_Generic_Tier2_ShyftUp (+4 others) Campaigns: clear launch Selected K…" at bounding box center [398, 121] width 749 height 32
click at [601, 116] on div "OfferUp_US_Generic_Tier2_ShyftUp (+4 others) Campaigns: clear launch Selected K…" at bounding box center [398, 121] width 749 height 32
click at [650, 104] on div "OfferUp_US_Generic_Tier2_ShyftUp (+4 others) Campaigns: clear launch Selected K…" at bounding box center [399, 292] width 782 height 385
click at [670, 107] on div "OfferUp_US_Generic_Tier2_ShyftUp (+4 others) Campaigns: clear launch Selected K…" at bounding box center [398, 121] width 749 height 32
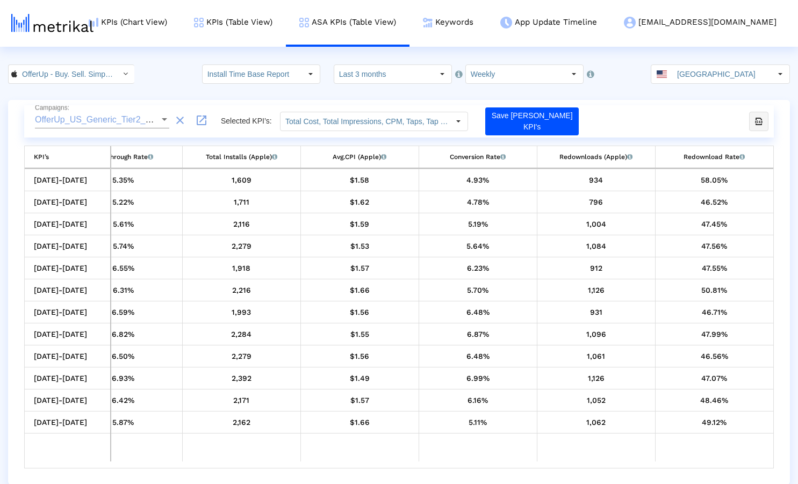
click at [756, 121] on icon "export-excel-button" at bounding box center [759, 122] width 10 height 10
click at [163, 74] on div "OfferUp - Buy. Sell. Simple. < 468996152 > Install Time Base Report Pull down t…" at bounding box center [399, 73] width 798 height 19
click at [172, 65] on div "OfferUp - Buy. Sell. Simple. < 468996152 > Install Time Base Report Pull down t…" at bounding box center [399, 73] width 798 height 19
click at [662, 103] on div "OfferUp_US_Generic_Tier2_ShyftUp (+4 others) Campaigns: clear launch Selected K…" at bounding box center [399, 292] width 782 height 385
